Goal: Navigation & Orientation: Find specific page/section

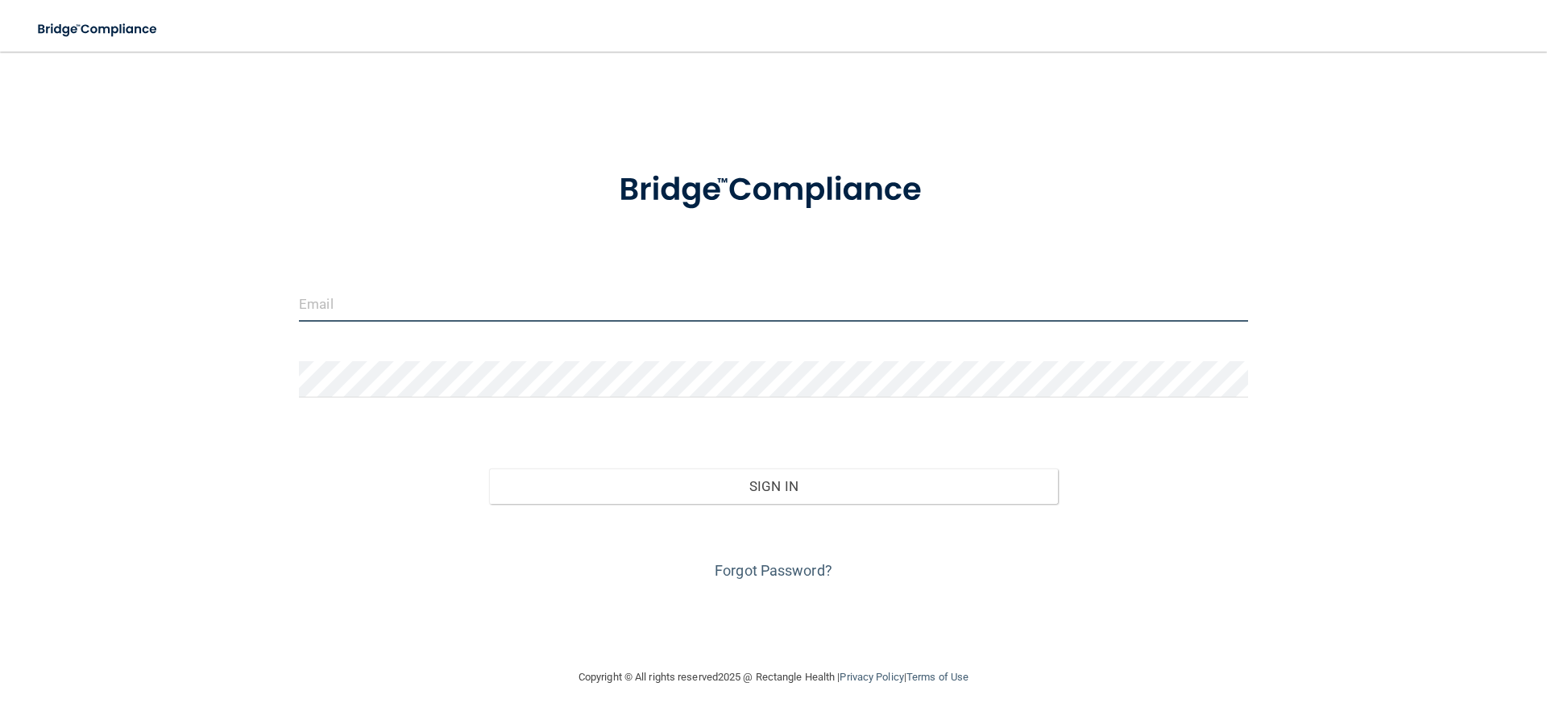
click at [321, 309] on input "email" at bounding box center [773, 303] width 949 height 36
type input "[EMAIL_ADDRESS][DOMAIN_NAME]"
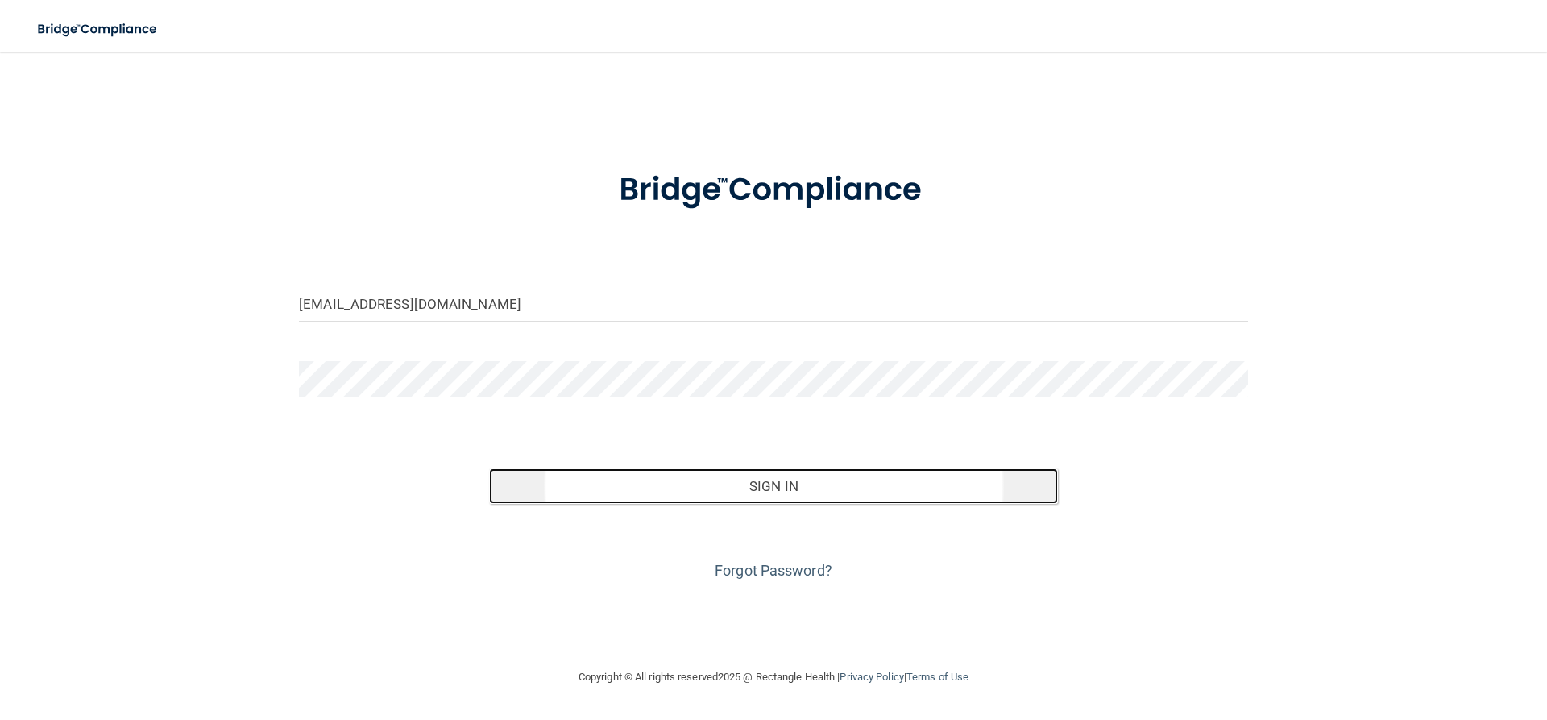
click at [795, 480] on button "Sign In" at bounding box center [774, 485] width 570 height 35
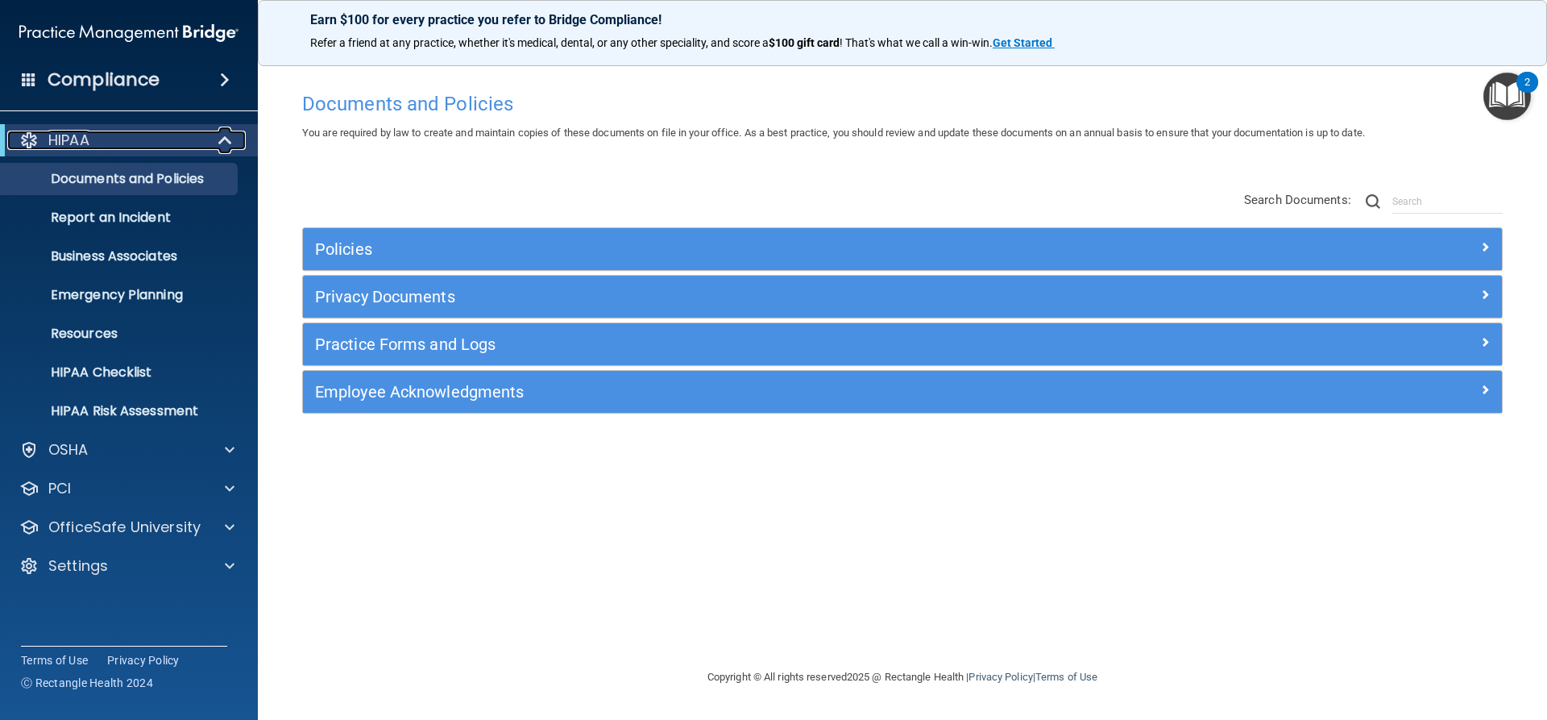
click at [225, 140] on span at bounding box center [227, 140] width 14 height 19
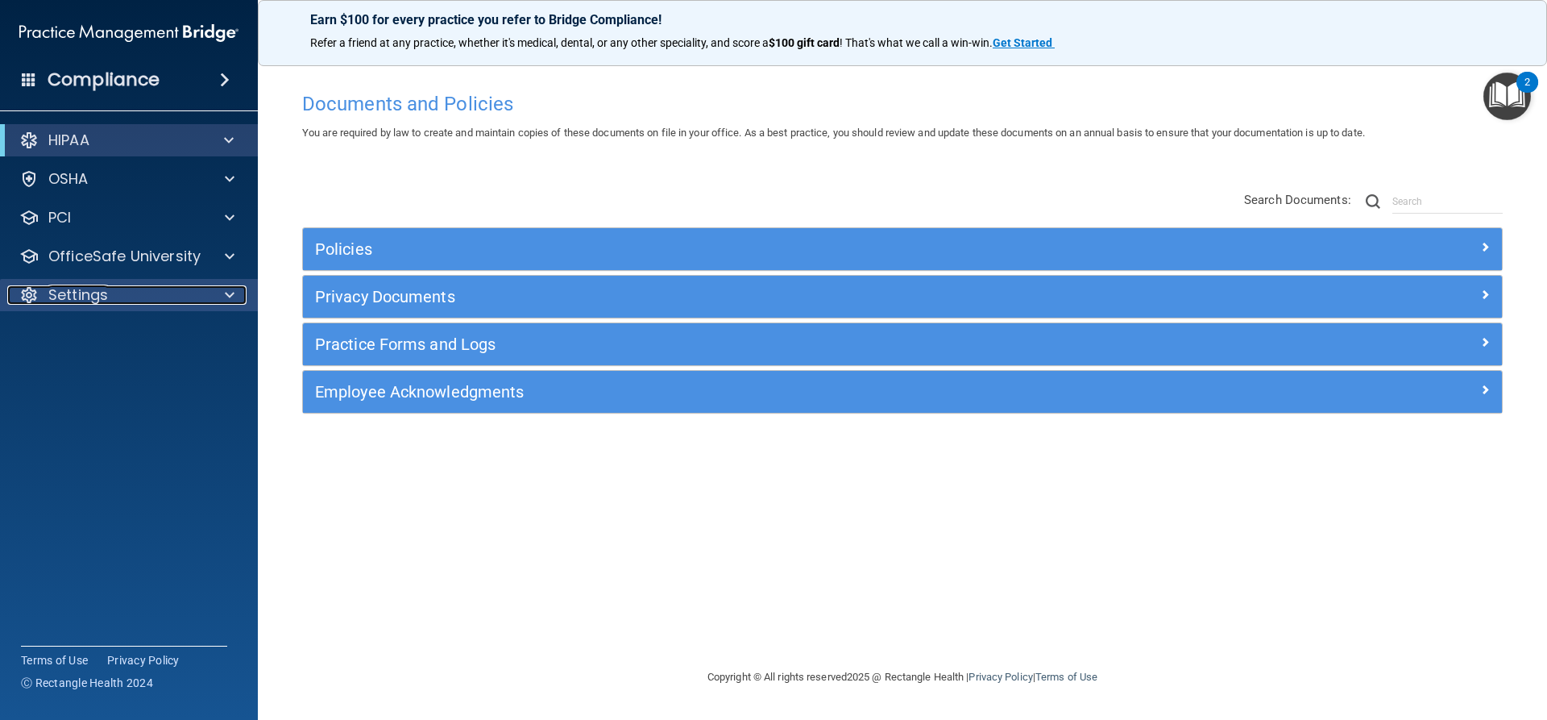
click at [76, 295] on p "Settings" at bounding box center [78, 294] width 60 height 19
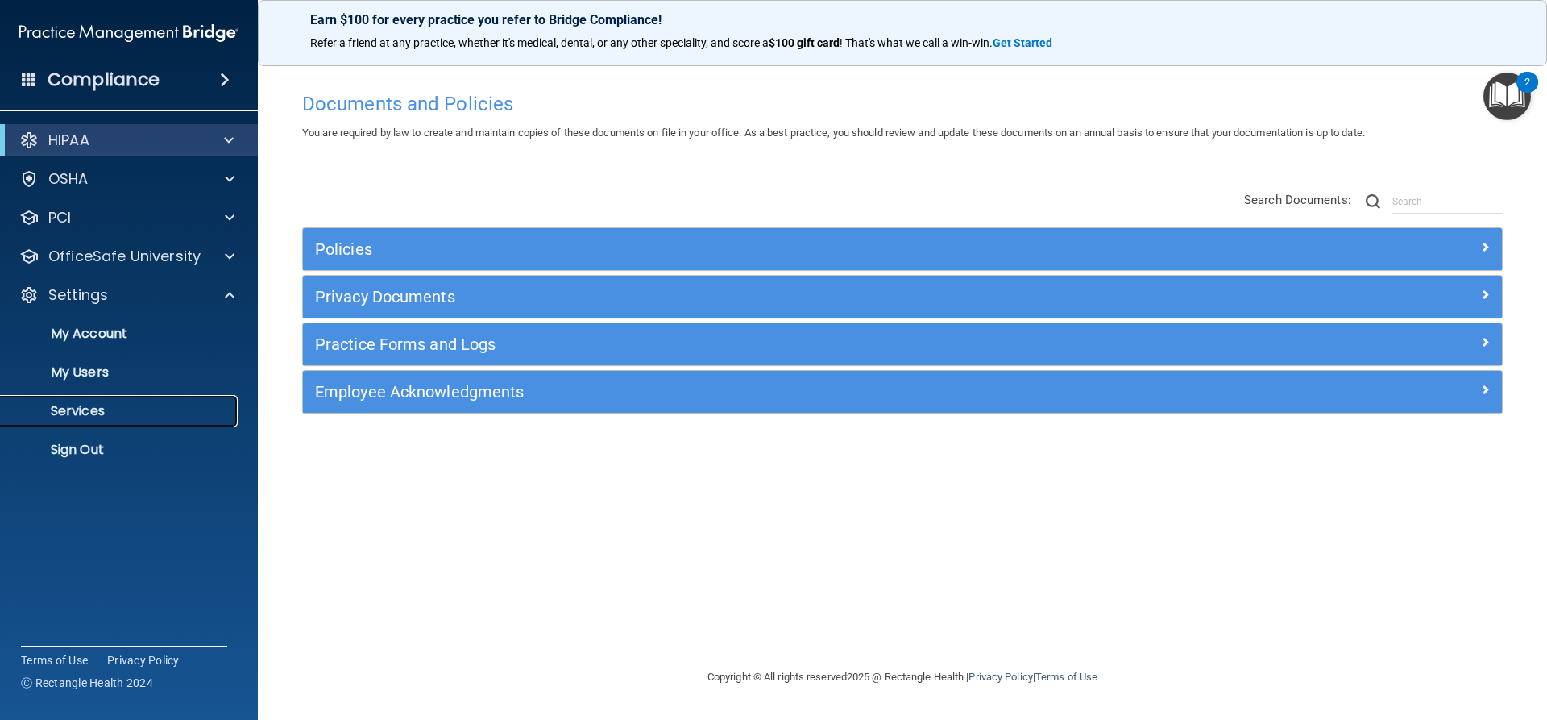
click at [69, 410] on p "Services" at bounding box center [120, 411] width 220 height 16
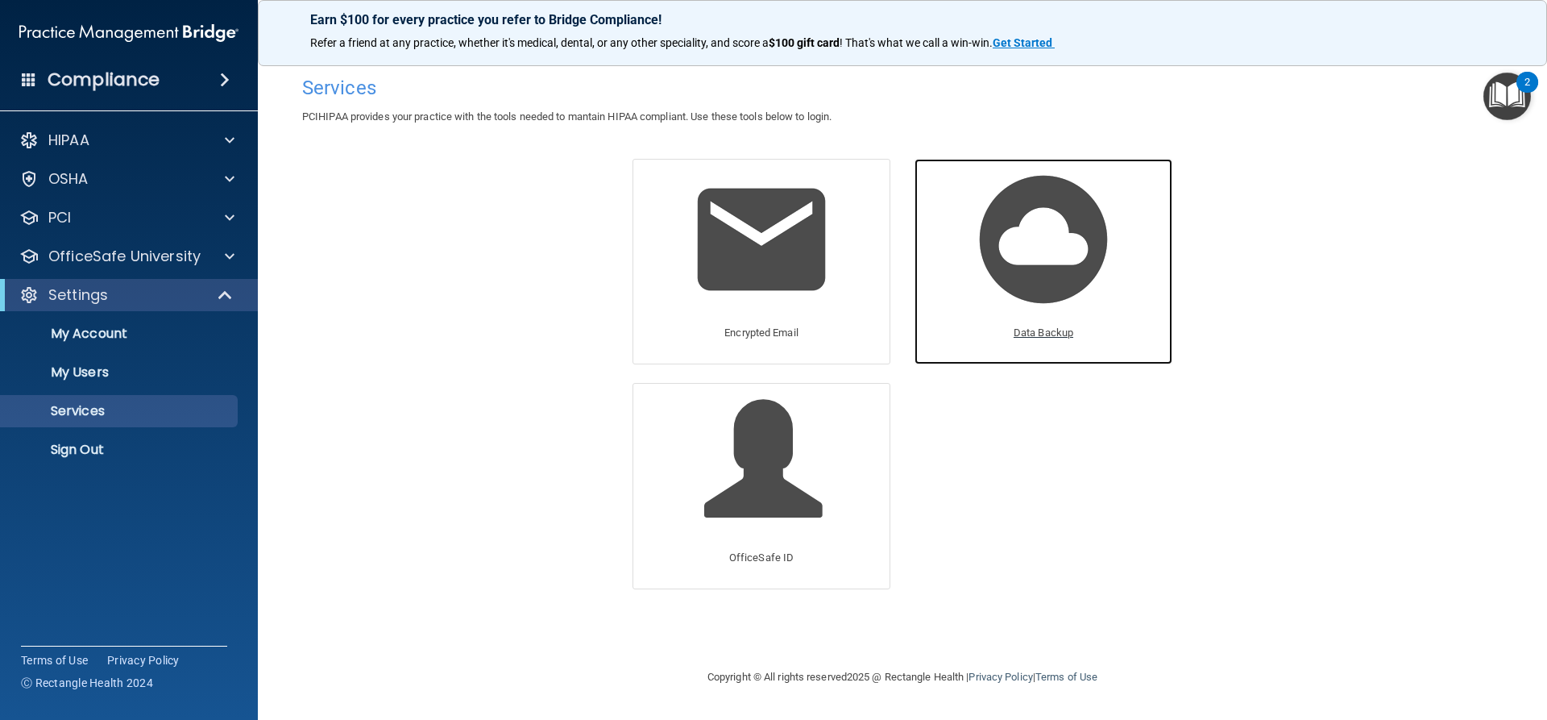
click at [1041, 258] on img at bounding box center [1043, 239] width 153 height 153
